Goal: Navigation & Orientation: Find specific page/section

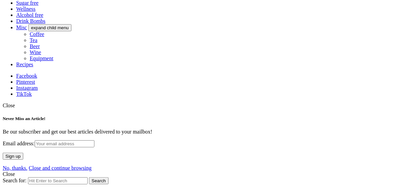
scroll to position [882, 0]
drag, startPoint x: 396, startPoint y: 11, endPoint x: 392, endPoint y: 10, distance: 3.6
click at [15, 103] on span "Close" at bounding box center [9, 106] width 12 height 6
drag, startPoint x: 233, startPoint y: 88, endPoint x: 178, endPoint y: 89, distance: 54.3
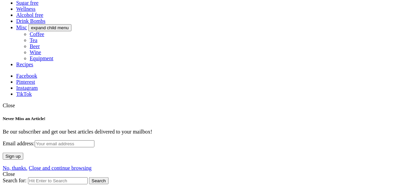
copy link "[EMAIL_ADDRESS][DOMAIN_NAME]"
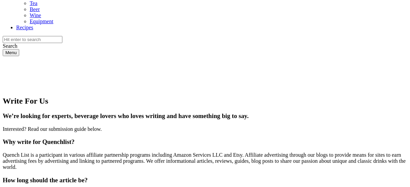
scroll to position [154, 0]
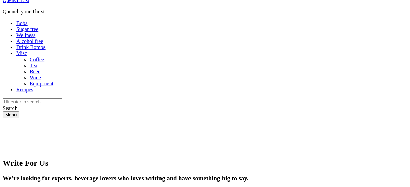
click at [46, 44] on link "Drink Bombs" at bounding box center [30, 47] width 29 height 6
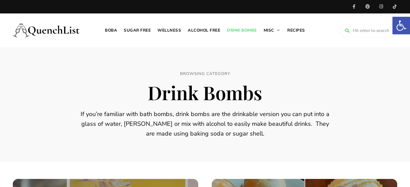
click at [203, 29] on link "Alcohol free" at bounding box center [203, 30] width 39 height 34
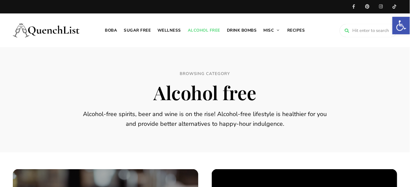
click at [139, 31] on link "Sugar free" at bounding box center [137, 30] width 34 height 34
